Goal: Find specific page/section: Find specific page/section

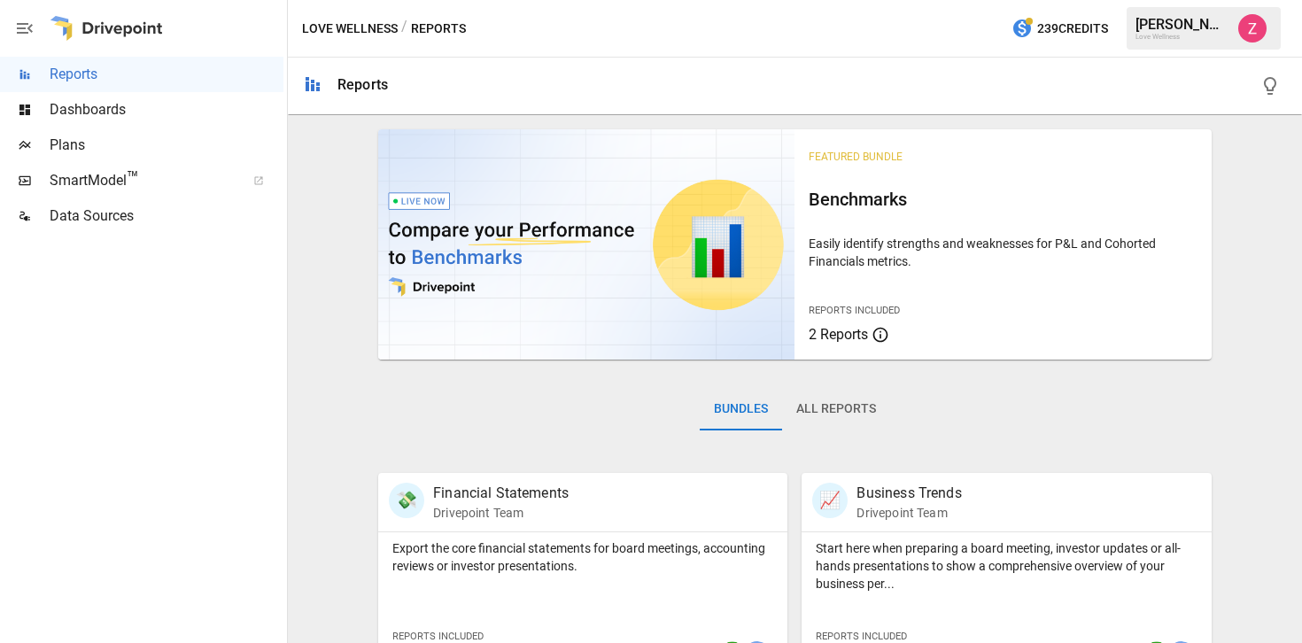
click at [203, 121] on div "Dashboards" at bounding box center [141, 109] width 283 height 35
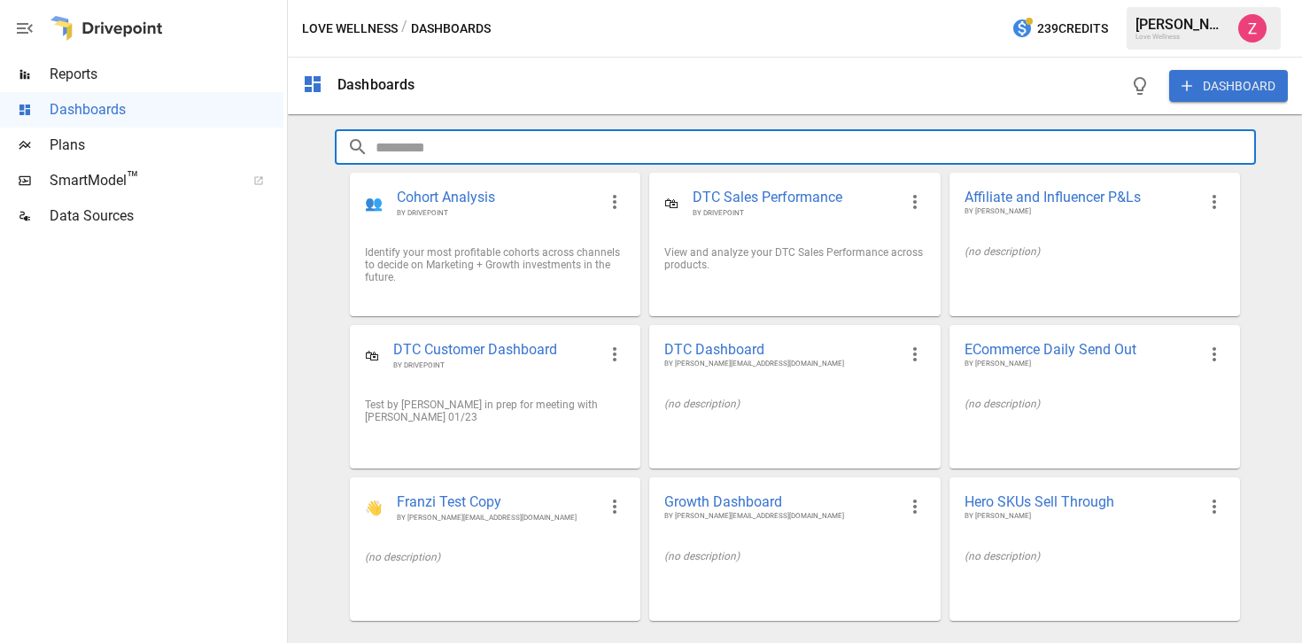
click at [406, 137] on input "text" at bounding box center [816, 146] width 881 height 35
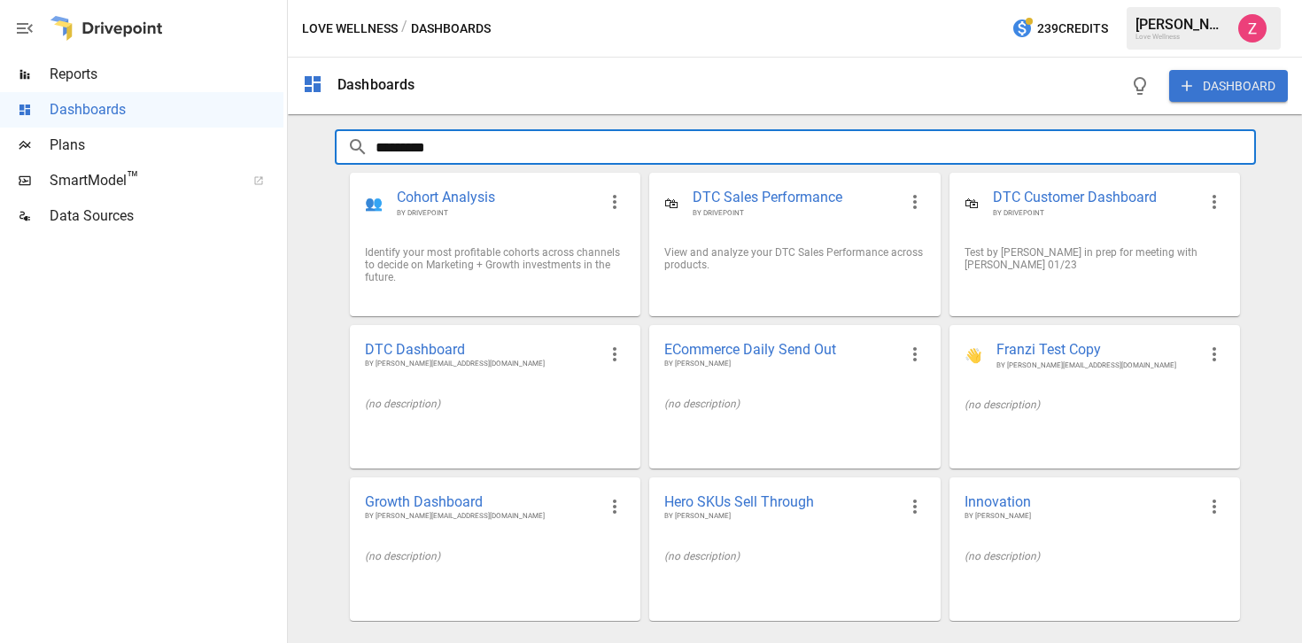
type input "*********"
